Goal: Find specific page/section: Find specific page/section

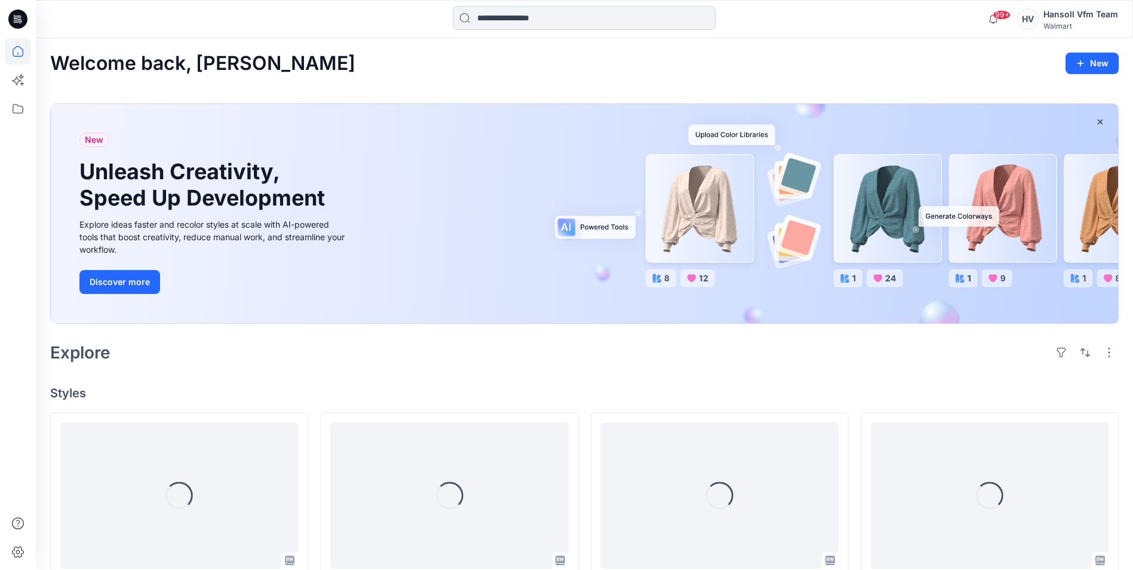
click at [502, 17] on input at bounding box center [584, 18] width 263 height 24
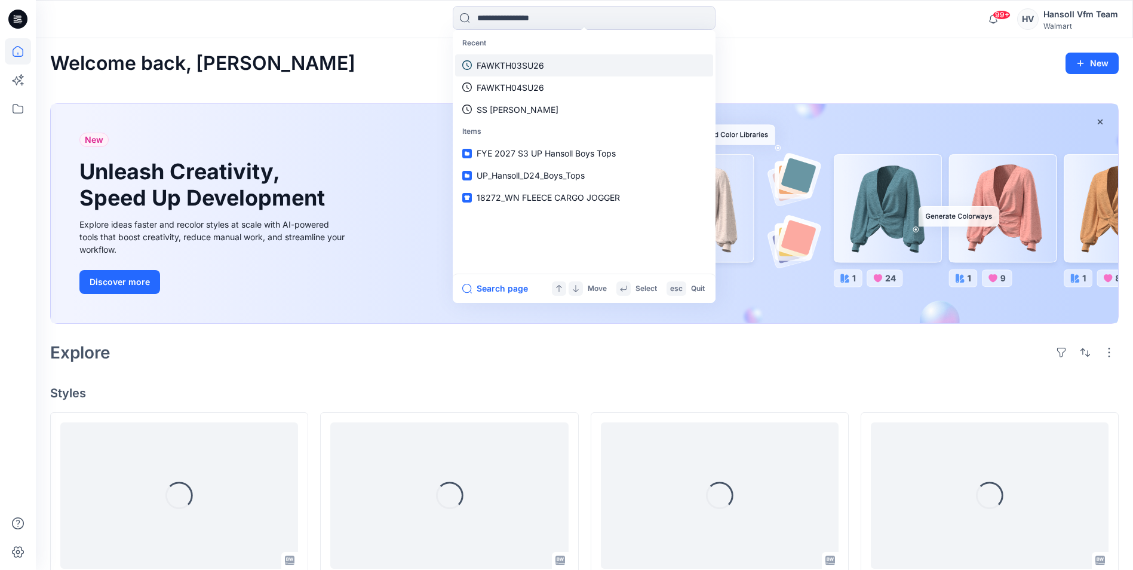
click at [510, 54] on link "FAWKTH03SU26" at bounding box center [584, 65] width 258 height 22
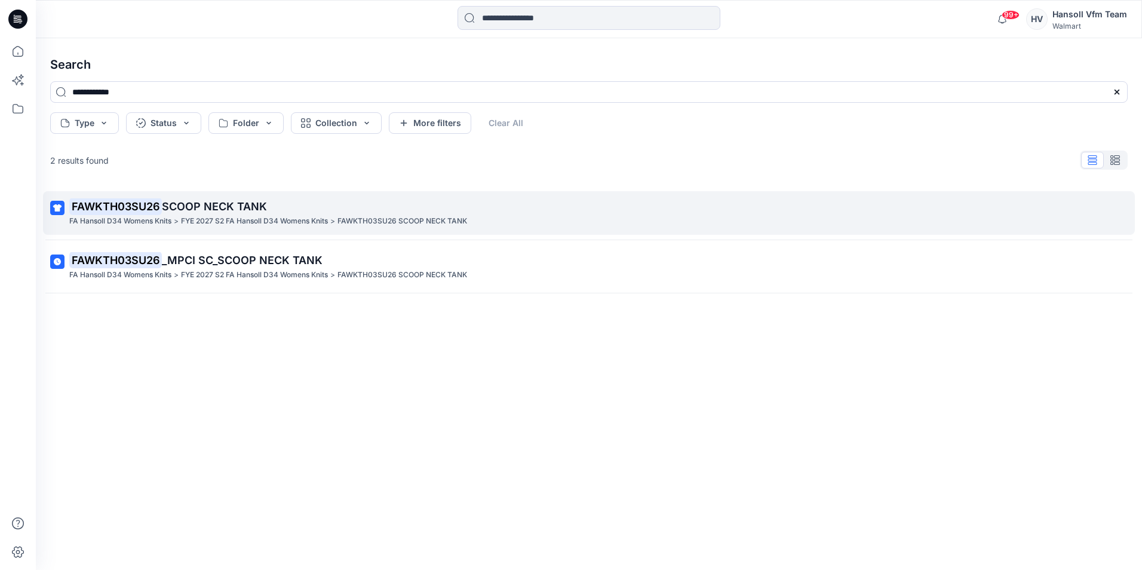
click at [189, 216] on p "FYE 2027 S2 FA Hansoll D34 Womens Knits" at bounding box center [254, 221] width 147 height 13
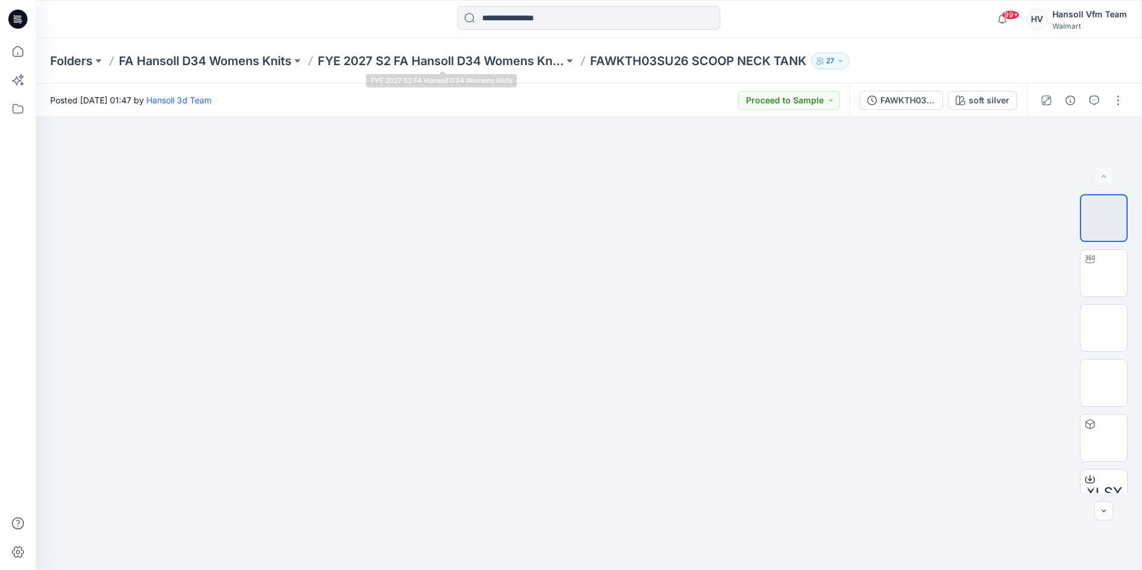
click at [351, 51] on div "Folders FA Hansoll D34 Womens Knits FYE 2027 S2 FA Hansoll D34 Womens Knits FAW…" at bounding box center [589, 60] width 1106 height 45
click at [353, 54] on p "FYE 2027 S2 FA Hansoll D34 Womens Knits" at bounding box center [441, 61] width 246 height 17
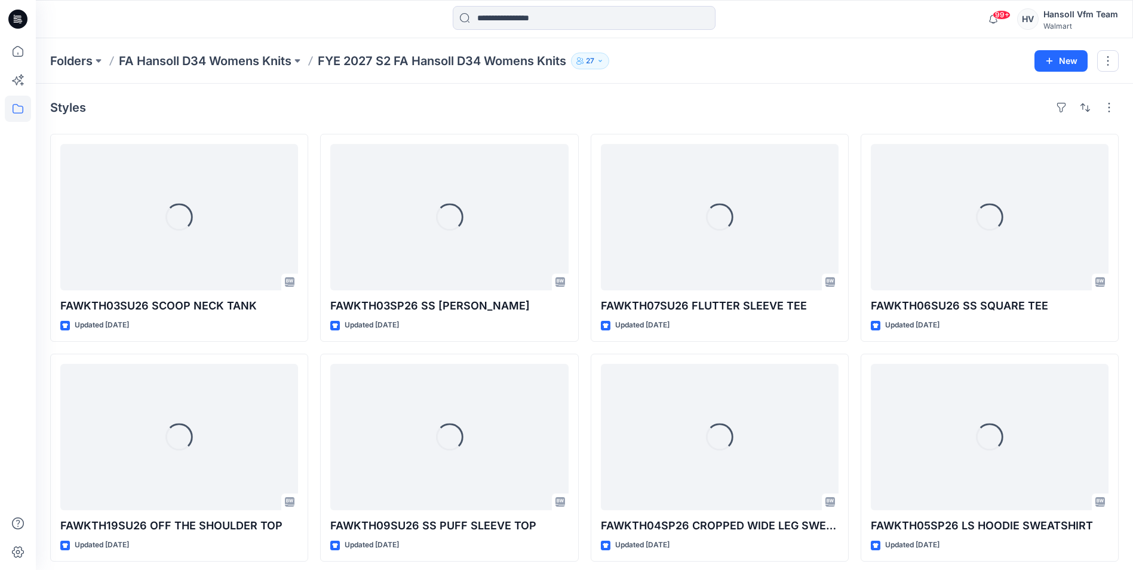
click at [249, 66] on p "FA Hansoll D34 Womens Knits" at bounding box center [205, 61] width 173 height 17
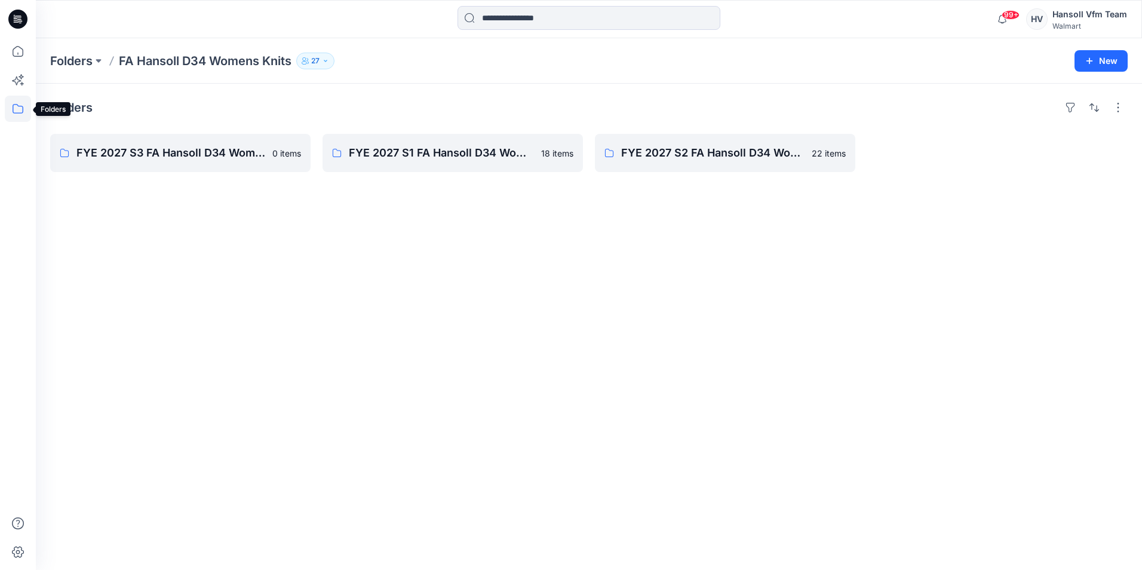
click at [9, 111] on icon at bounding box center [18, 109] width 26 height 26
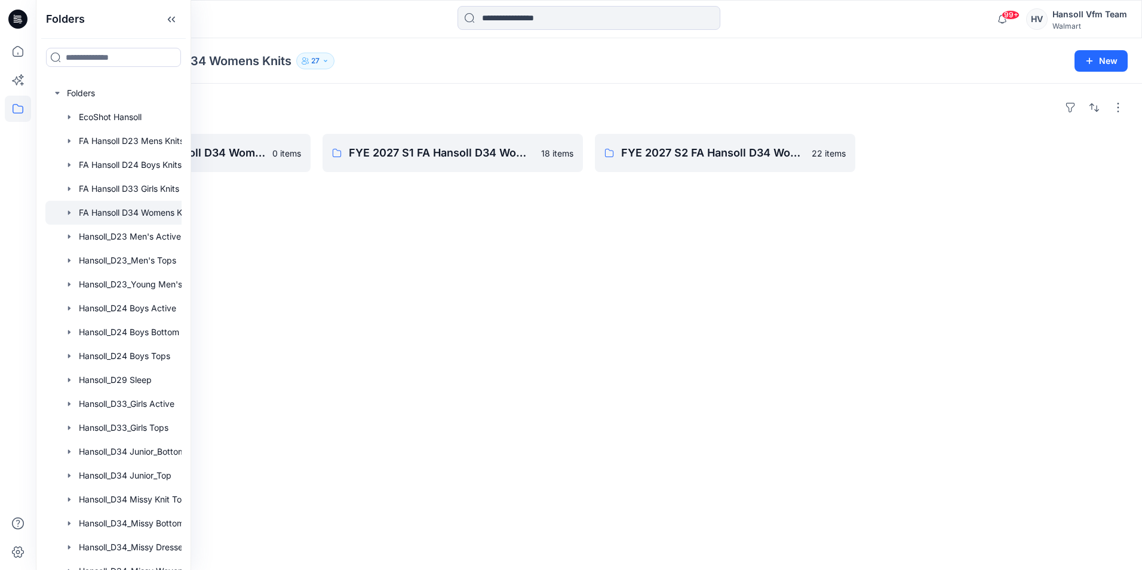
click at [277, 394] on div "Folders FYE 2027 S3 FA Hansoll D34 Womens Knits 0 items FYE 2027 S1 FA Hansoll …" at bounding box center [589, 327] width 1106 height 486
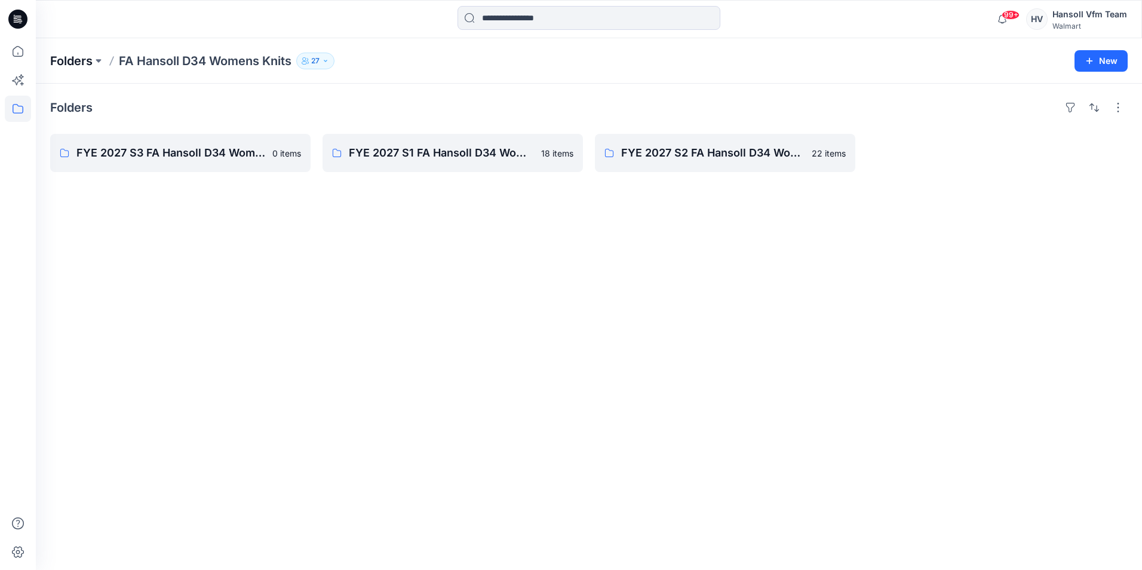
click at [89, 53] on p "Folders" at bounding box center [71, 61] width 42 height 17
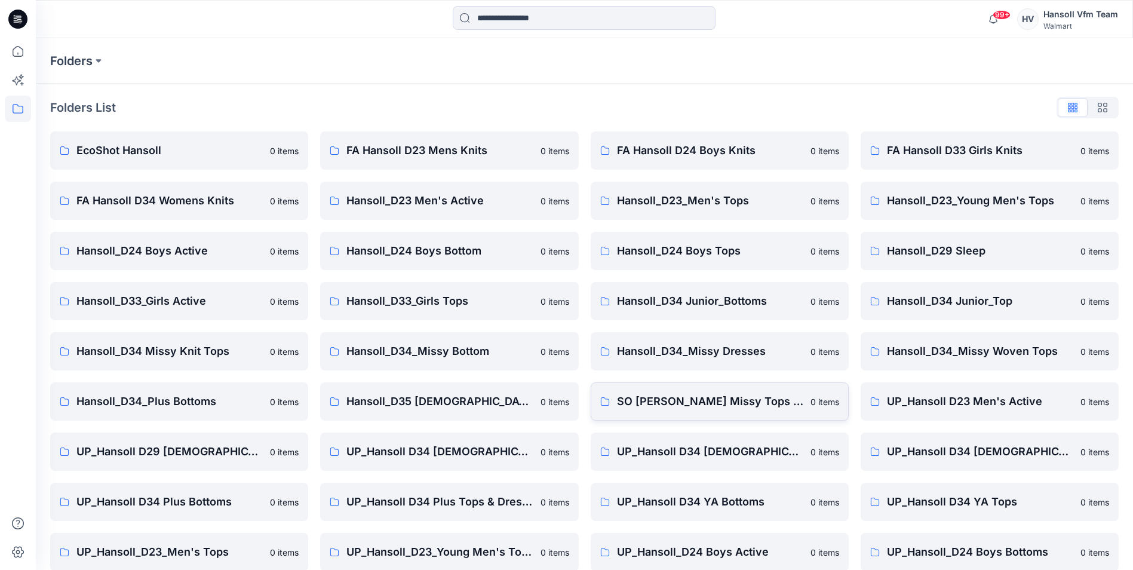
click at [675, 419] on link "SO [PERSON_NAME] Missy Tops Bottoms Dresses 0 items" at bounding box center [720, 401] width 258 height 38
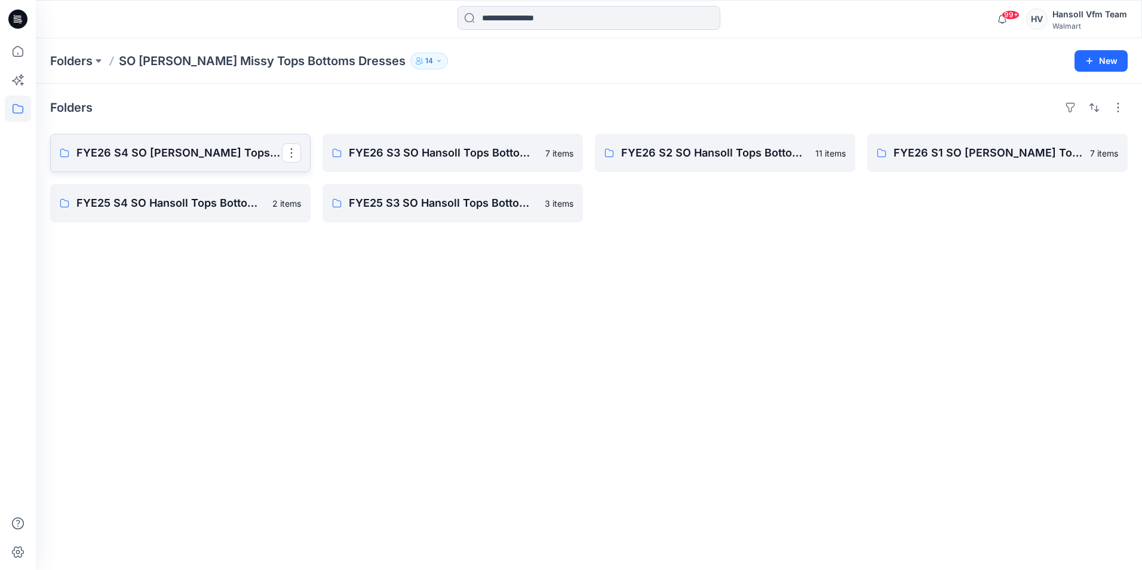
click at [241, 148] on p "FYE26 S4 SO [PERSON_NAME] Tops Bottoms Dresses Board" at bounding box center [179, 153] width 206 height 17
click at [462, 160] on p "FYE26 S3 SO Hansoll Tops Bottoms Dresses Board" at bounding box center [452, 153] width 206 height 17
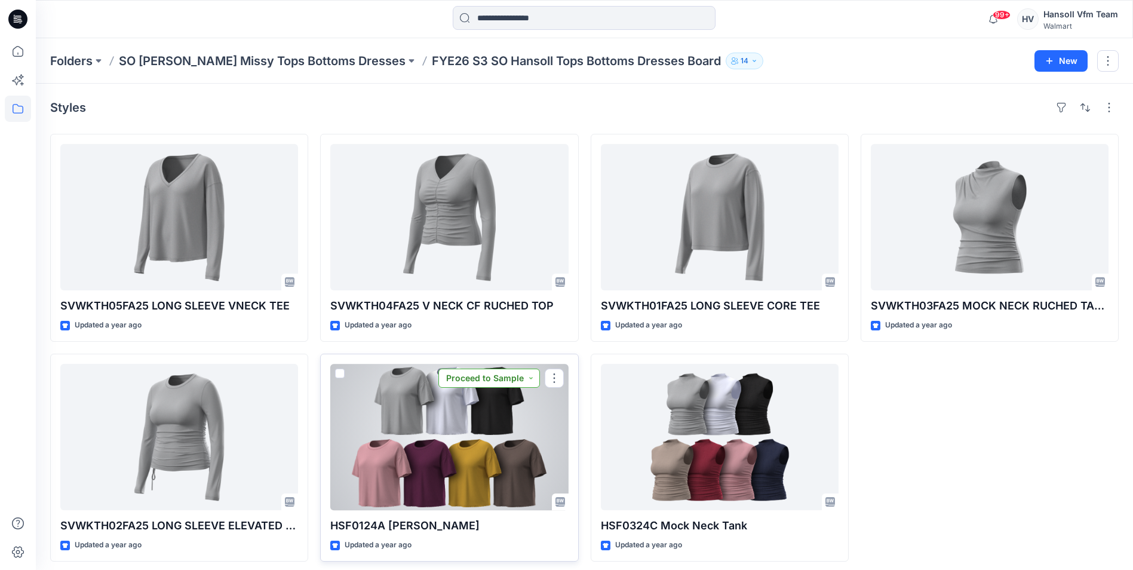
scroll to position [6, 0]
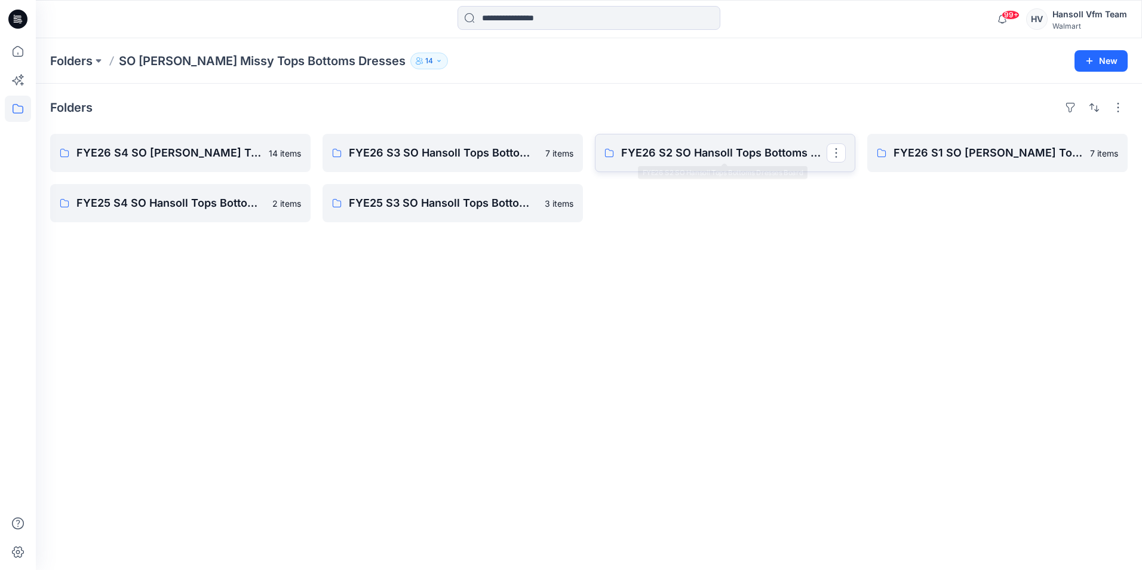
click at [743, 154] on p "FYE26 S2 SO Hansoll Tops Bottoms Dresses Board" at bounding box center [724, 153] width 206 height 17
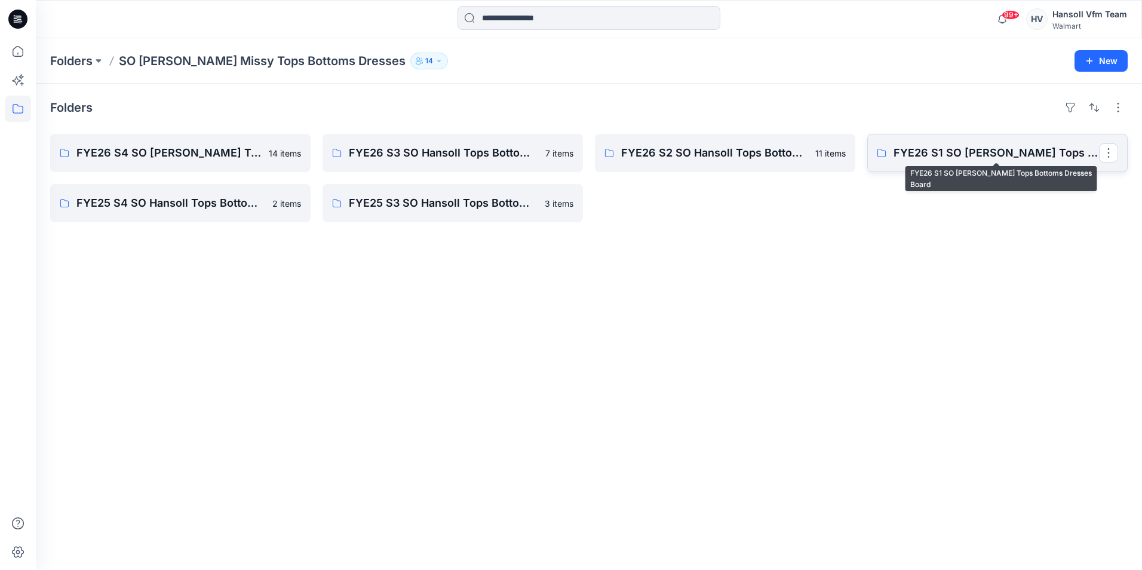
click at [931, 146] on p "FYE26 S1 SO [PERSON_NAME] Tops Bottoms Dresses Board" at bounding box center [997, 153] width 206 height 17
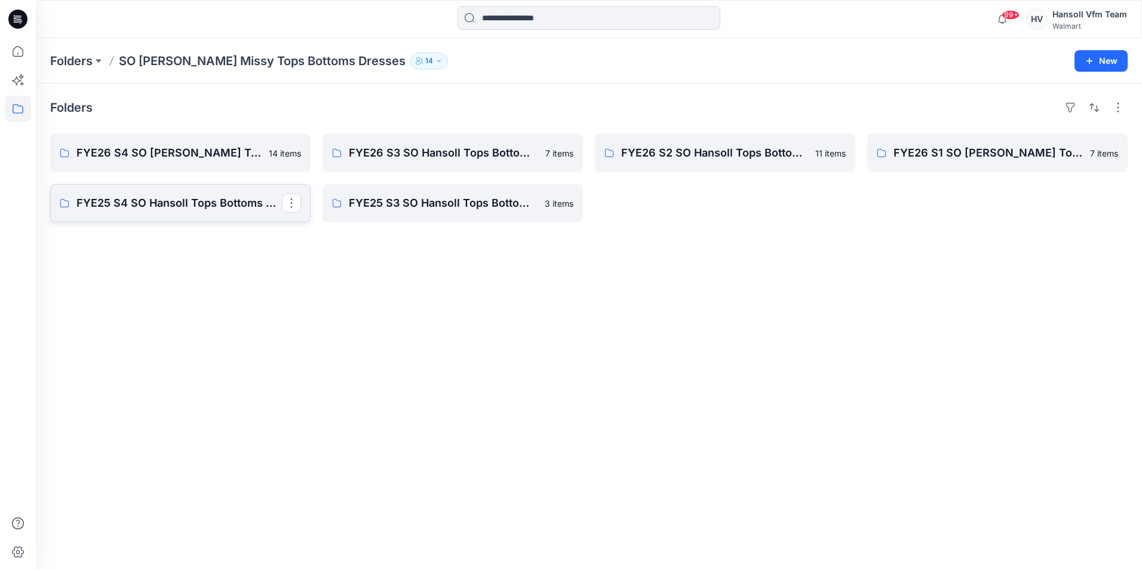
click at [141, 207] on p "FYE25 S4 SO Hansoll Tops Bottoms Dresses Board" at bounding box center [179, 203] width 206 height 17
click at [437, 201] on p "FYE25 S3 SO Hansoll Tops Bottoms Dresses Board" at bounding box center [452, 203] width 206 height 17
click at [406, 206] on p "FYE25 S3 SO Hansoll Tops Bottoms Dresses Board" at bounding box center [452, 203] width 206 height 17
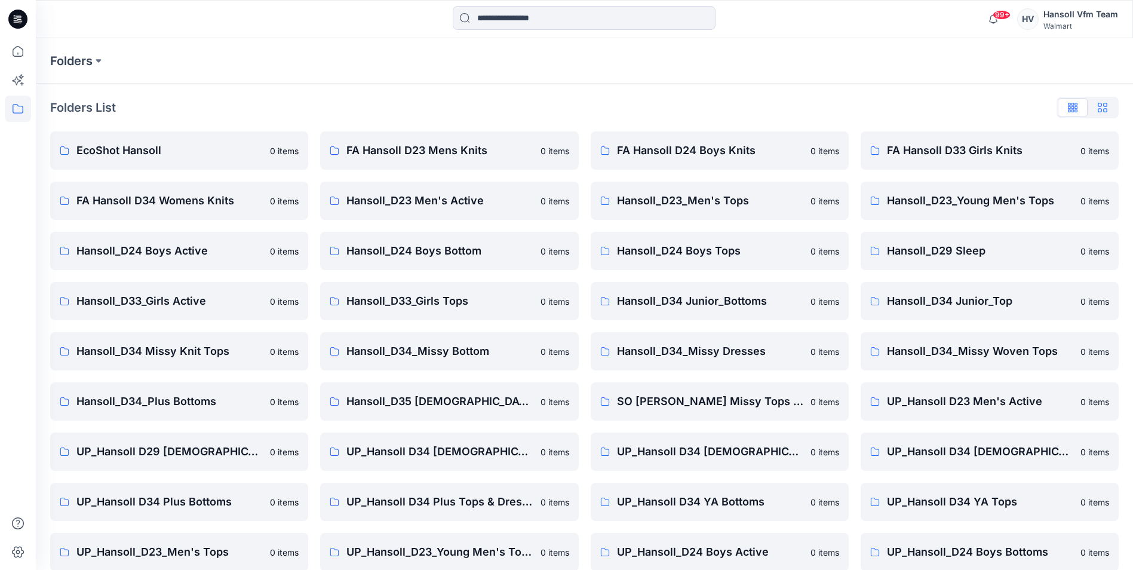
click at [1105, 106] on icon "button" at bounding box center [1103, 108] width 10 height 10
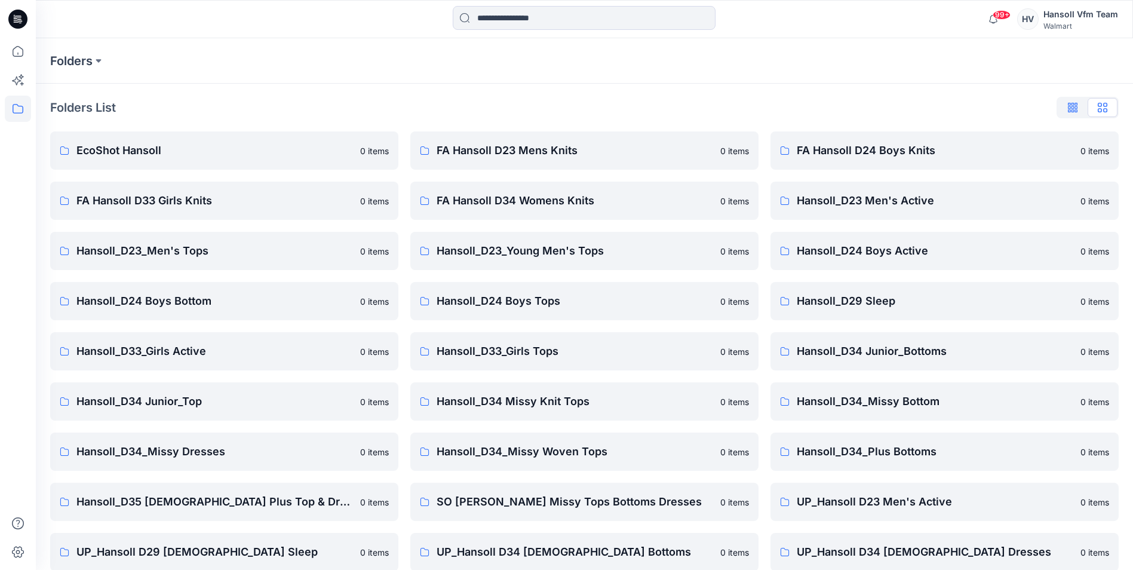
click at [1075, 110] on icon "button" at bounding box center [1073, 108] width 10 height 10
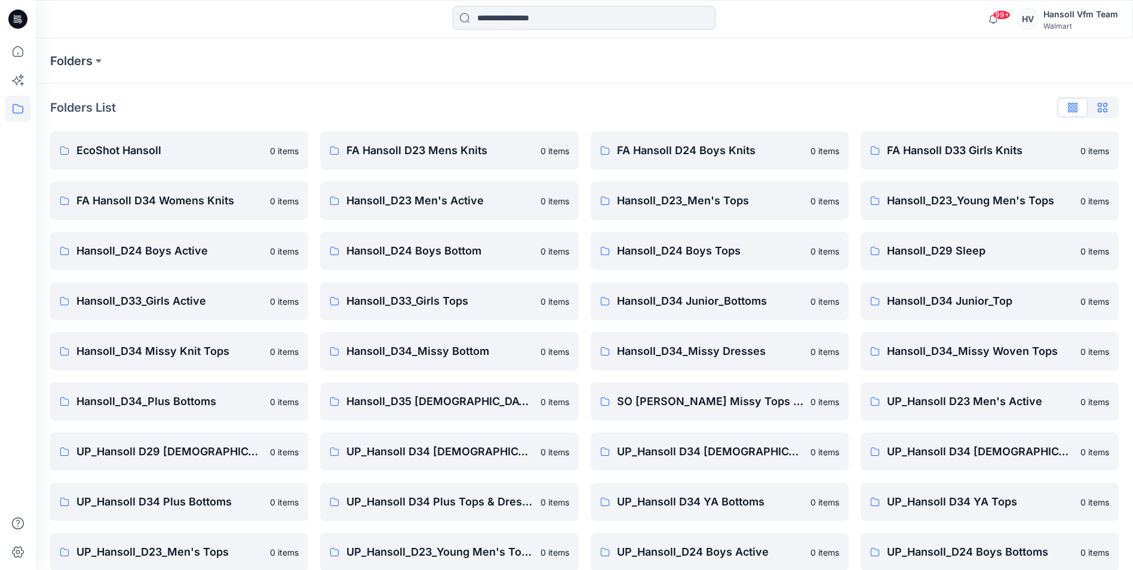
click at [1102, 100] on button "button" at bounding box center [1103, 107] width 30 height 19
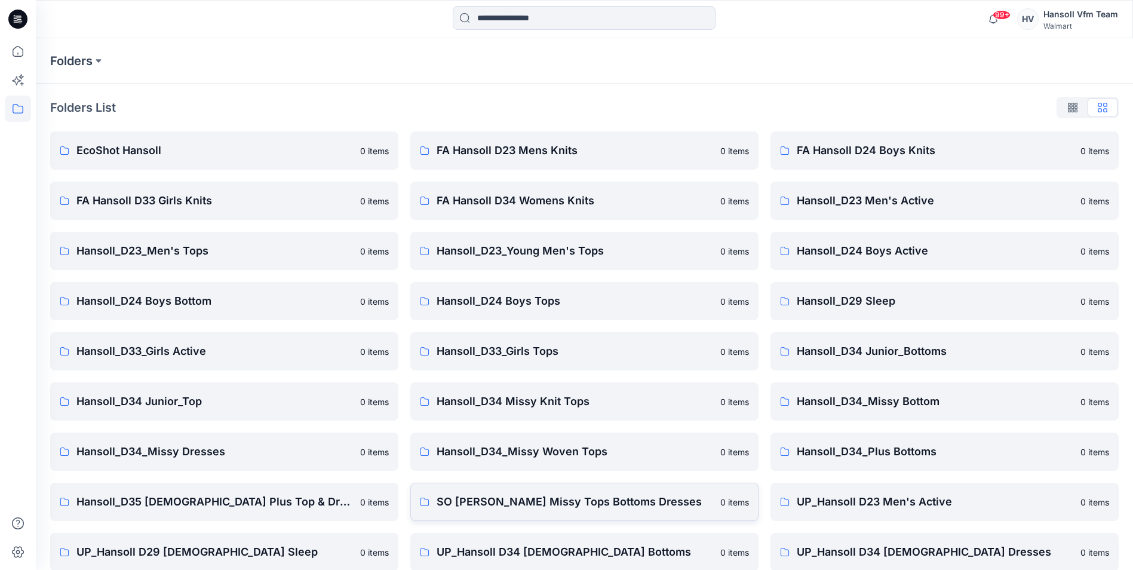
click at [531, 511] on link "SO [PERSON_NAME] Missy Tops Bottoms Dresses 0 items" at bounding box center [584, 502] width 348 height 38
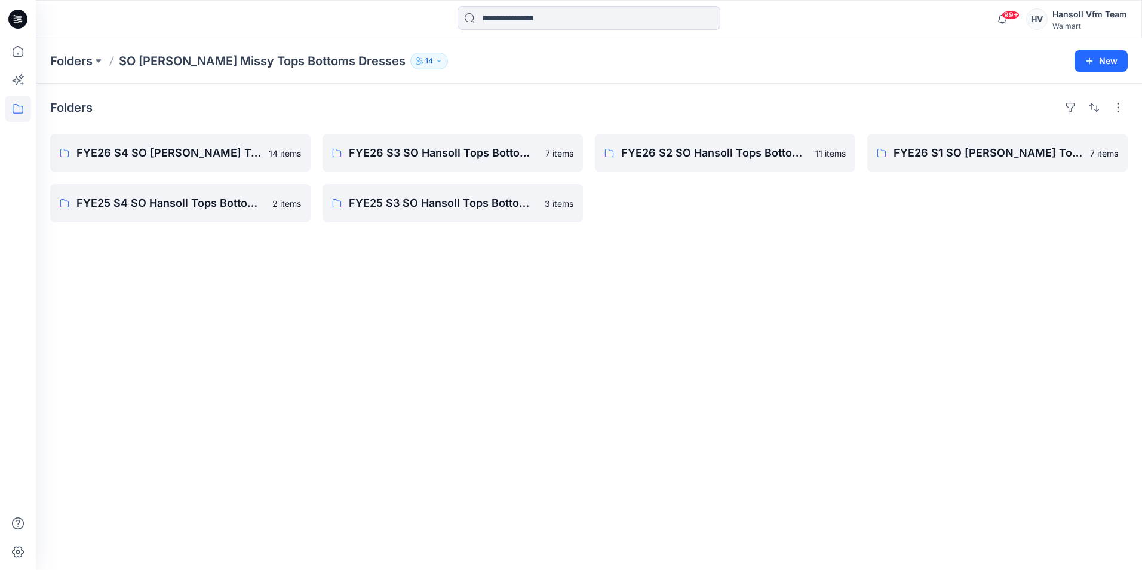
click at [336, 320] on div "Folders FYE26 S4 SO Hansoll Tops Bottoms Dresses Board 14 items FYE25 S4 SO Han…" at bounding box center [589, 327] width 1106 height 486
drag, startPoint x: 113, startPoint y: 59, endPoint x: 251, endPoint y: 75, distance: 138.9
click at [251, 75] on div "Folders SO [PERSON_NAME] Missy Tops Bottoms Dresses 14 New" at bounding box center [589, 60] width 1106 height 45
drag, startPoint x: 251, startPoint y: 75, endPoint x: 310, endPoint y: 90, distance: 61.2
click at [310, 90] on div "Folders FYE26 S4 SO Hansoll Tops Bottoms Dresses Board 14 items FYE25 S4 SO Han…" at bounding box center [589, 327] width 1106 height 486
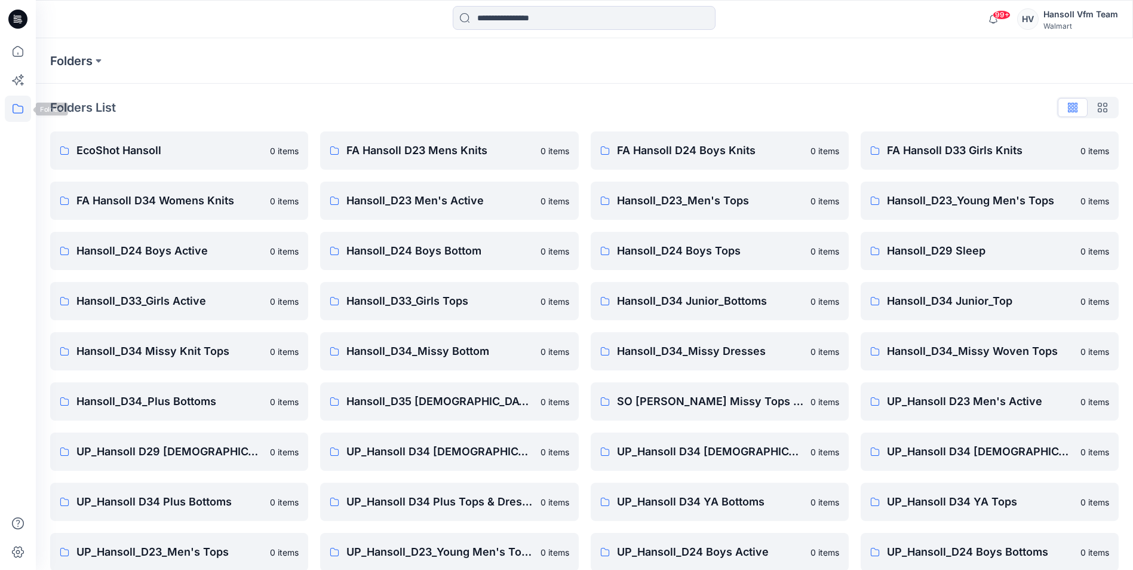
click at [165, 89] on div "Folders List EcoShot Hansoll 0 items FA Hansoll D34 Womens Knits 0 items Hansol…" at bounding box center [584, 385] width 1097 height 602
click at [82, 66] on p "Folders" at bounding box center [71, 61] width 42 height 17
click at [13, 549] on icon at bounding box center [18, 552] width 26 height 26
